Goal: Task Accomplishment & Management: Use online tool/utility

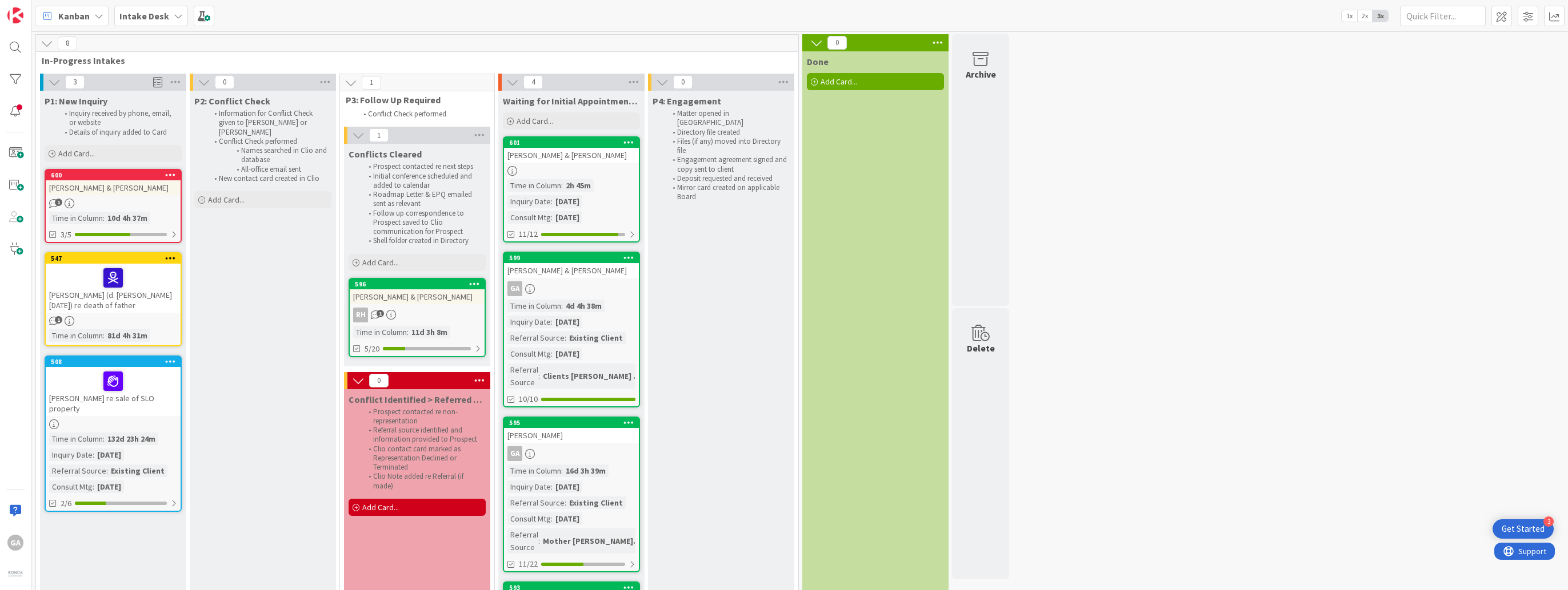
click at [578, 185] on div "2h 45m" at bounding box center [579, 185] width 31 height 13
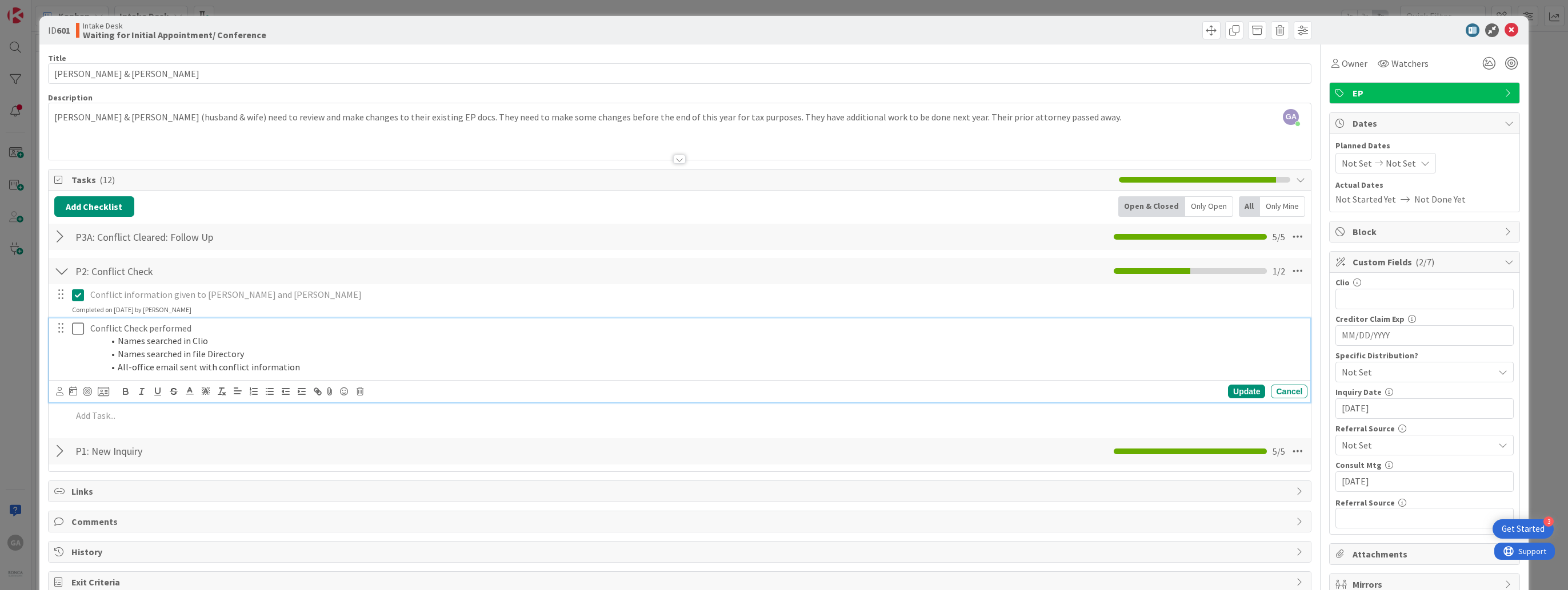
click at [75, 326] on icon at bounding box center [78, 329] width 12 height 14
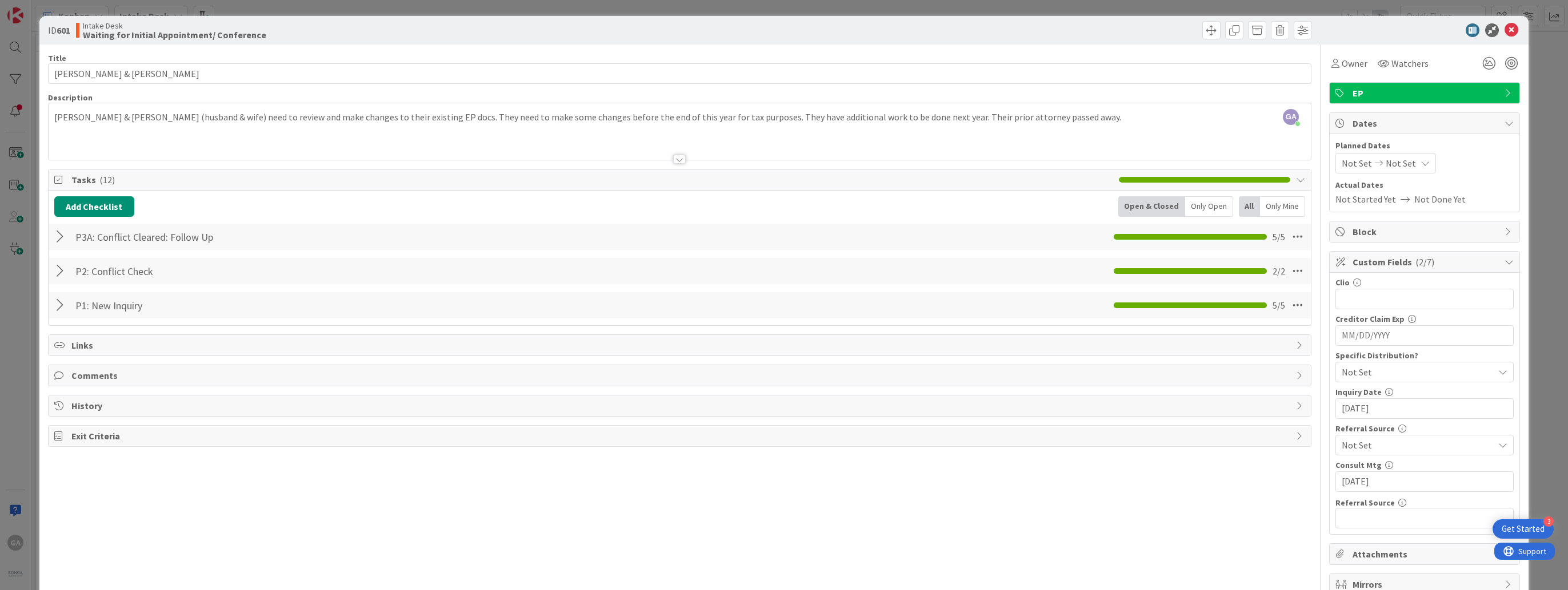
click at [57, 236] on div at bounding box center [61, 236] width 15 height 20
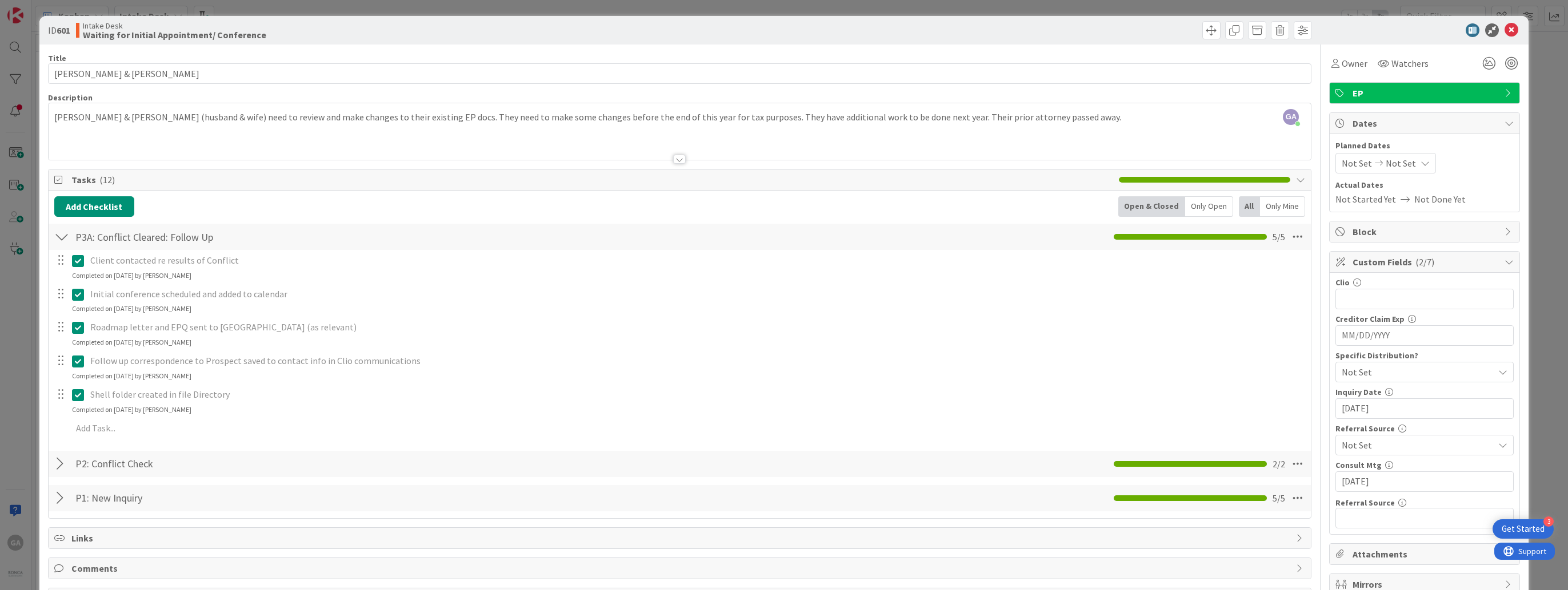
click at [57, 236] on div at bounding box center [61, 236] width 15 height 20
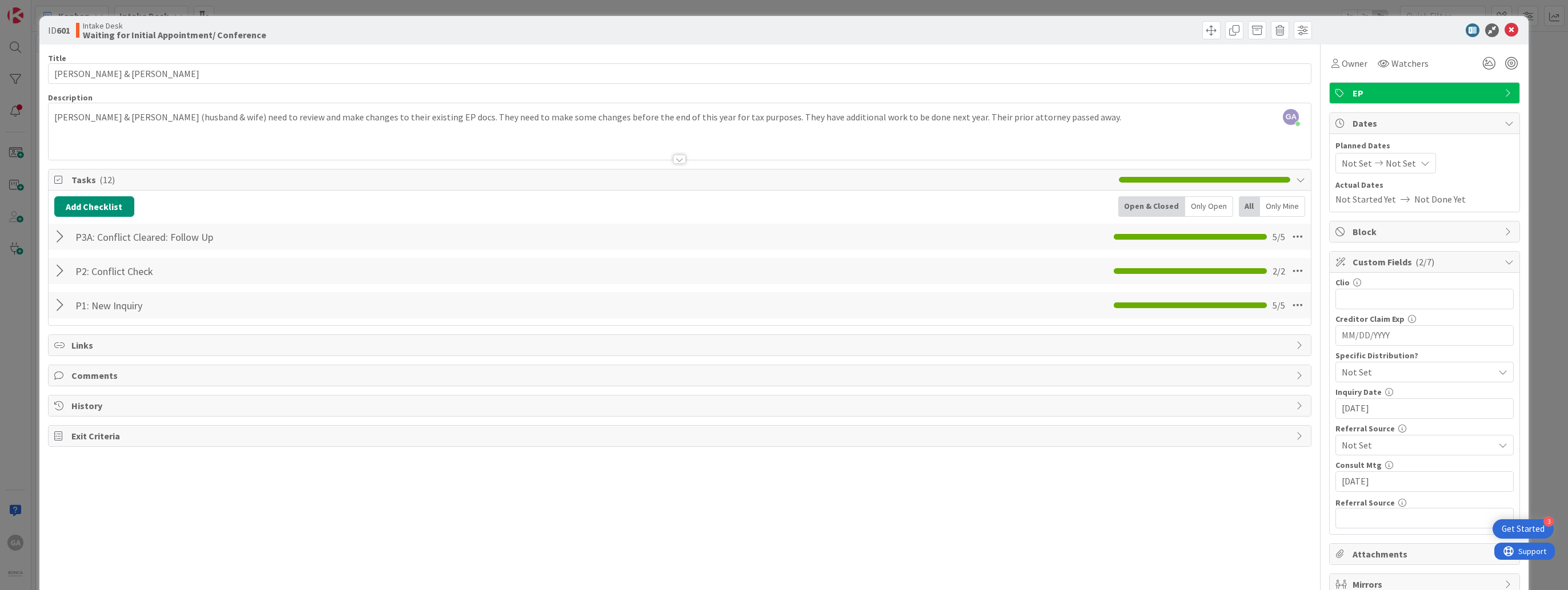
click at [60, 304] on div at bounding box center [61, 305] width 15 height 20
click at [1505, 34] on icon at bounding box center [1512, 30] width 14 height 14
